Goal: Find specific page/section: Find specific page/section

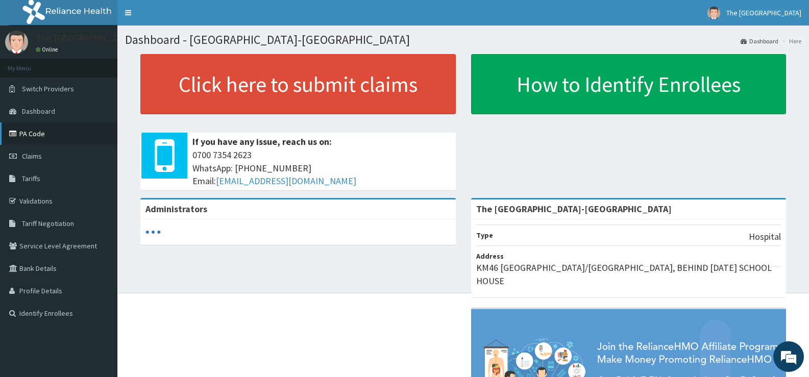
click at [59, 137] on link "PA Code" at bounding box center [58, 134] width 117 height 22
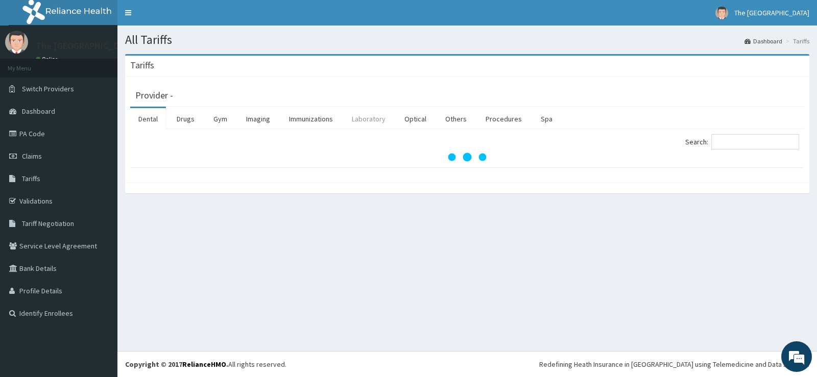
click at [362, 115] on link "Laboratory" at bounding box center [369, 118] width 50 height 21
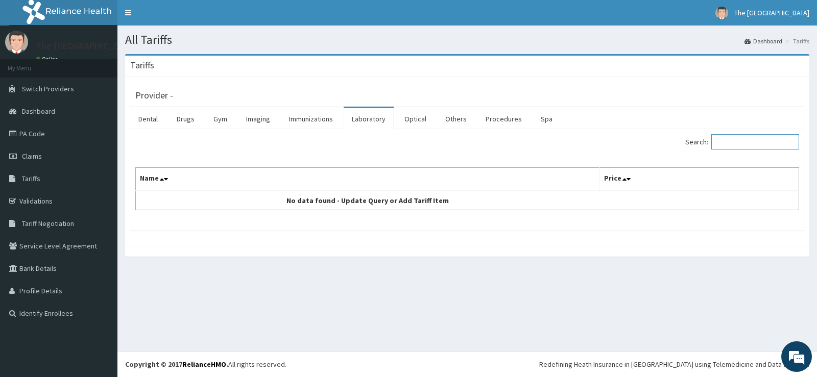
click at [738, 141] on input "Search:" at bounding box center [755, 141] width 88 height 15
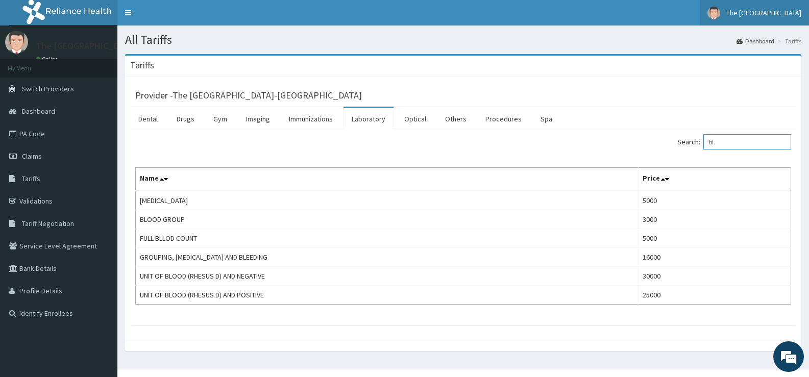
type input "bl"
click at [53, 132] on link "PA Code" at bounding box center [58, 134] width 117 height 22
